Goal: Check status: Check status

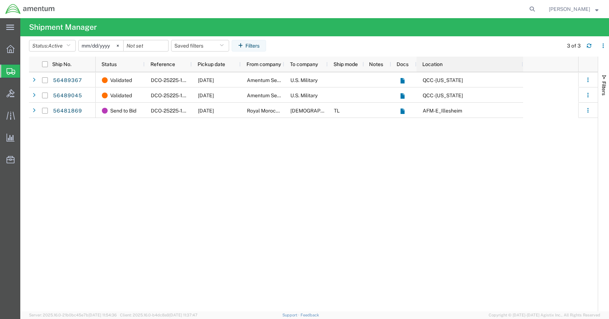
drag, startPoint x: 458, startPoint y: 63, endPoint x: 521, endPoint y: 70, distance: 63.5
click at [521, 70] on div at bounding box center [522, 64] width 3 height 15
click at [239, 63] on div at bounding box center [240, 64] width 3 height 15
click at [0, 0] on span "Shipment Manager" at bounding box center [0, 0] width 0 height 0
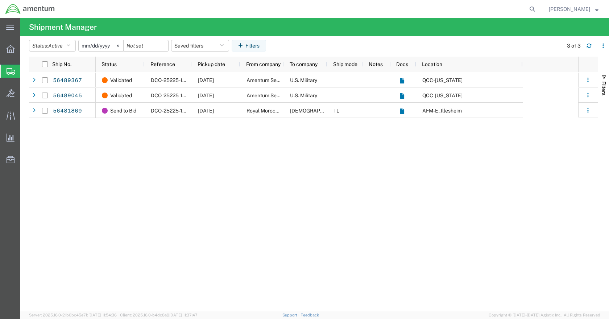
click at [26, 74] on span "Shipments" at bounding box center [23, 71] width 6 height 14
click at [75, 48] on button "Status: Active" at bounding box center [52, 46] width 47 height 12
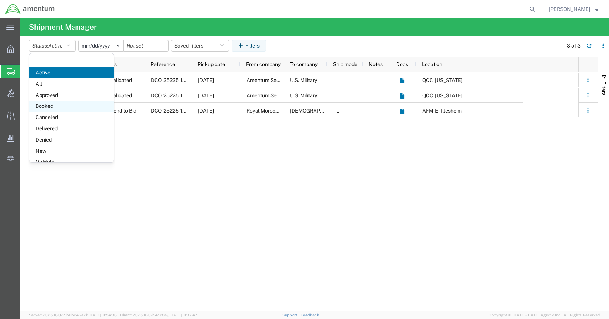
click at [45, 105] on span "Booked" at bounding box center [71, 105] width 84 height 11
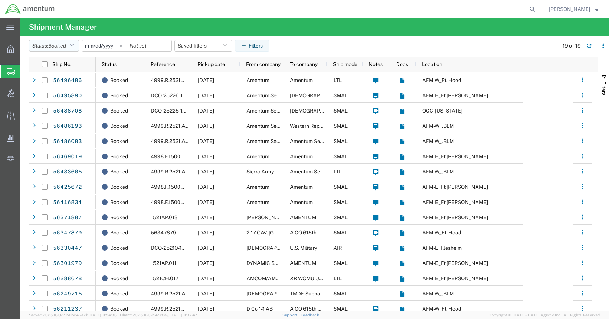
click at [77, 47] on button "Status: Booked" at bounding box center [54, 46] width 50 height 12
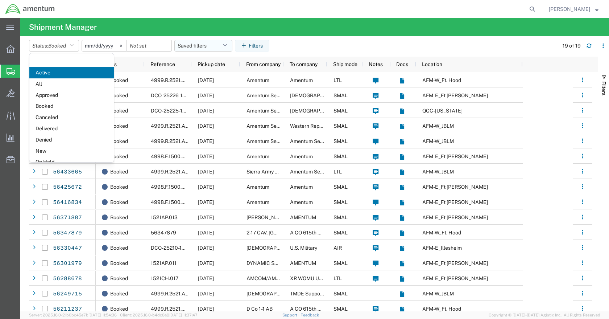
click at [227, 43] on icon "button" at bounding box center [225, 45] width 4 height 5
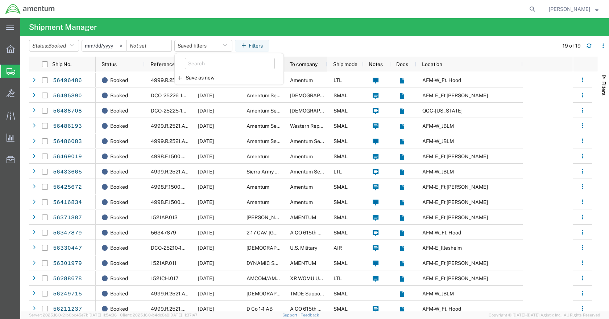
click at [326, 62] on div at bounding box center [326, 64] width 3 height 15
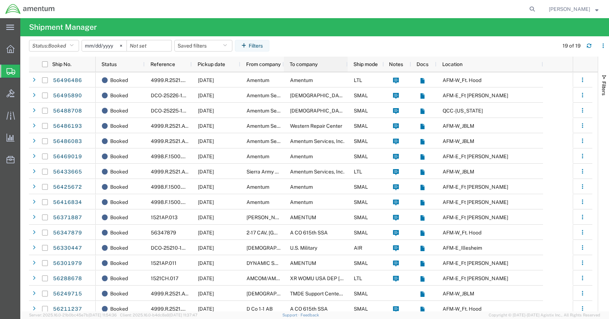
drag, startPoint x: 326, startPoint y: 62, endPoint x: 346, endPoint y: 62, distance: 20.3
click at [347, 62] on div at bounding box center [347, 64] width 3 height 15
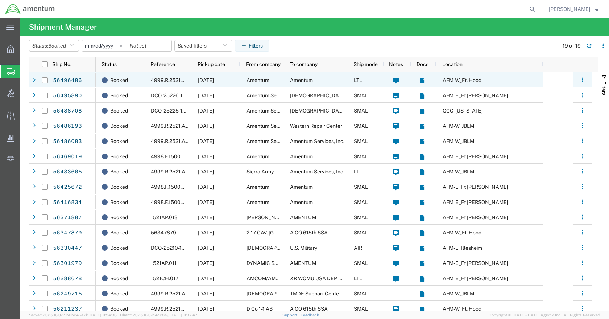
click at [174, 81] on span "4999.R.2521.BH.BE.0P.FCAR.00" at bounding box center [188, 80] width 75 height 6
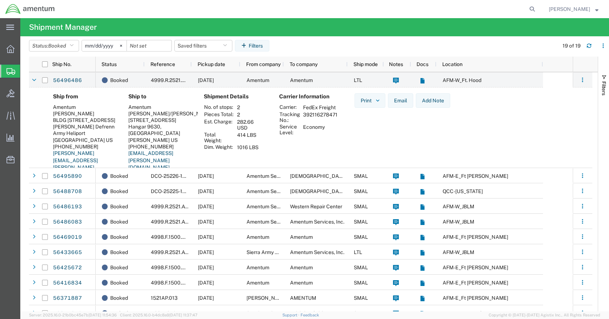
drag, startPoint x: 340, startPoint y: 113, endPoint x: 300, endPoint y: 115, distance: 39.2
click at [300, 115] on td "392116278471" at bounding box center [320, 117] width 40 height 12
copy td "392116278471"
